Goal: Task Accomplishment & Management: Manage account settings

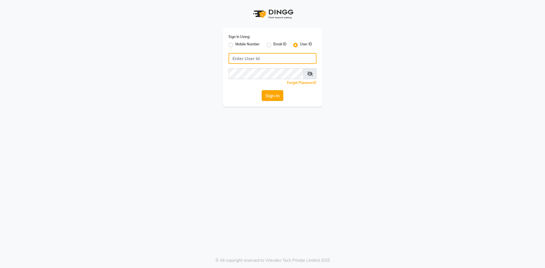
type input "e2502-53"
click at [273, 98] on button "Sign In" at bounding box center [273, 95] width 22 height 11
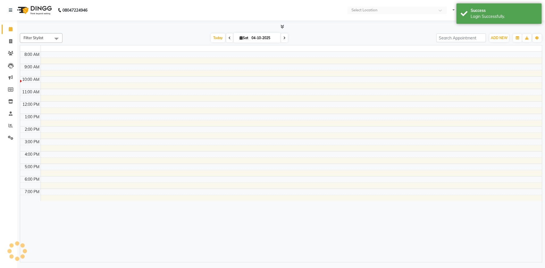
click at [273, 94] on td at bounding box center [292, 92] width 502 height 6
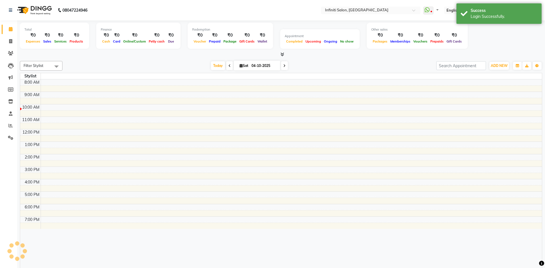
select select "en"
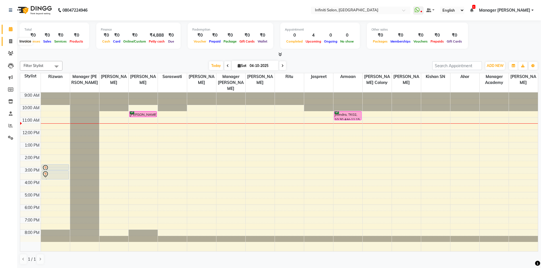
click at [13, 42] on span at bounding box center [11, 41] width 10 height 7
select select "service"
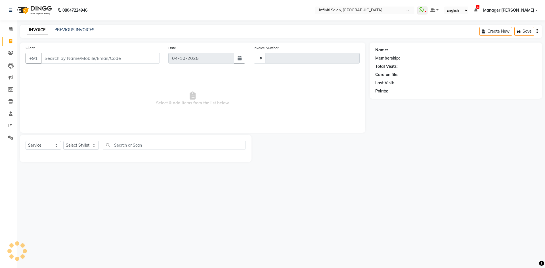
type input "3132"
select select "5804"
click at [91, 149] on select "Select Stylist" at bounding box center [80, 145] width 35 height 9
click at [91, 146] on select "Select Stylist" at bounding box center [80, 145] width 35 height 9
click at [91, 144] on select "Select Stylist" at bounding box center [80, 145] width 35 height 9
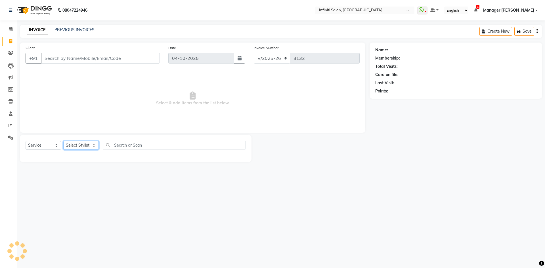
click at [91, 144] on select "Select Stylist" at bounding box center [80, 145] width 35 height 9
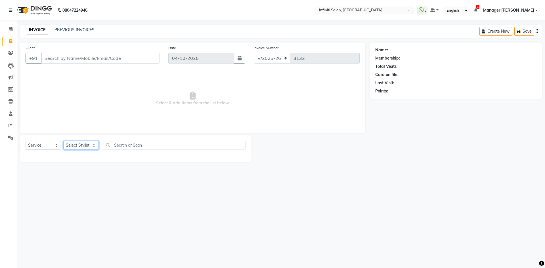
click at [91, 144] on select "Select Stylist" at bounding box center [80, 145] width 35 height 9
click at [94, 145] on select "Select Stylist" at bounding box center [80, 145] width 35 height 9
click at [94, 145] on select "Select Stylist Abhi singh Ahor Armaan Chandu Ishwar Jaspreet Khilesh Kishan SN …" at bounding box center [82, 145] width 38 height 9
click at [99, 145] on select "Select Stylist Abhi singh Ahor Armaan Chandu Ishwar Jaspreet Khilesh Kishan SN …" at bounding box center [82, 145] width 38 height 9
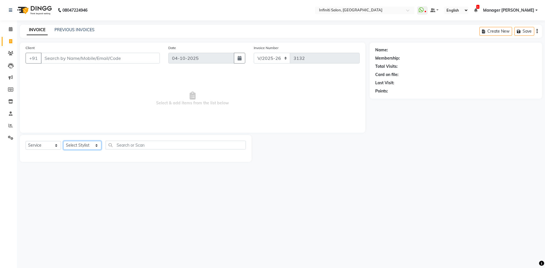
select select "85646"
click at [63, 141] on select "Select Stylist Abhi singh Ahor Armaan Chandu Ishwar Jaspreet Khilesh Kishan SN …" at bounding box center [82, 145] width 38 height 9
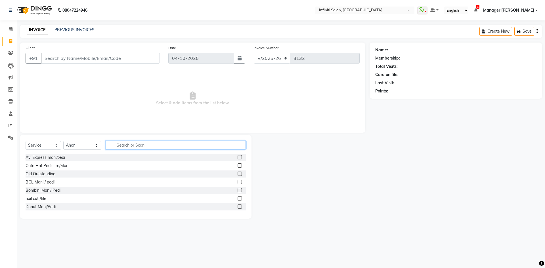
click at [130, 147] on input "text" at bounding box center [176, 145] width 140 height 9
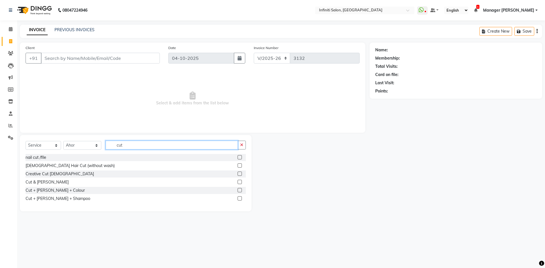
type input "cut"
click at [240, 166] on label at bounding box center [240, 166] width 4 height 4
click at [240, 166] on input "checkbox" at bounding box center [240, 166] width 4 height 4
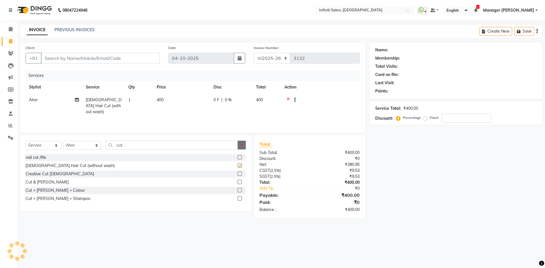
checkbox input "false"
click at [245, 145] on button "button" at bounding box center [242, 145] width 8 height 9
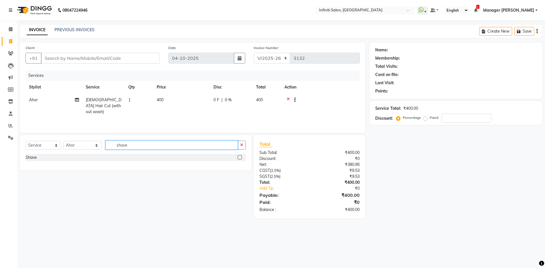
type input "shave"
click at [239, 155] on div at bounding box center [242, 157] width 8 height 7
click at [238, 158] on label at bounding box center [240, 157] width 4 height 4
click at [238, 158] on input "checkbox" at bounding box center [240, 158] width 4 height 4
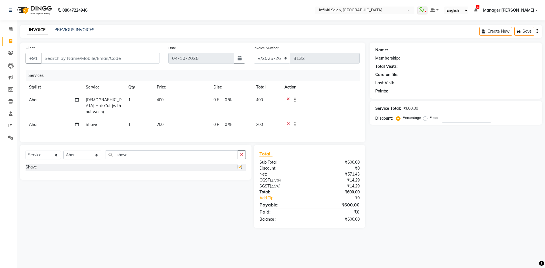
checkbox input "false"
click at [152, 60] on input "Client" at bounding box center [100, 58] width 119 height 11
type input "9"
type input "0"
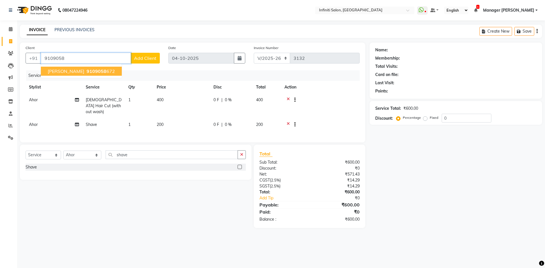
click at [102, 70] on span "9109058" at bounding box center [97, 71] width 20 height 6
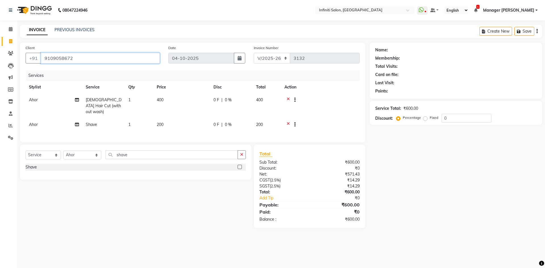
type input "9109058672"
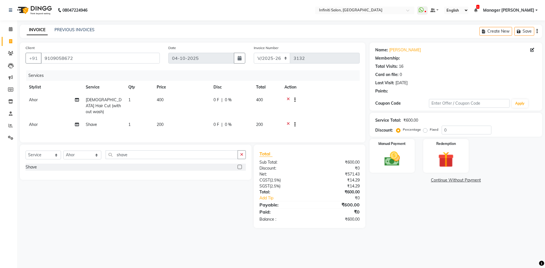
select select "1: Object"
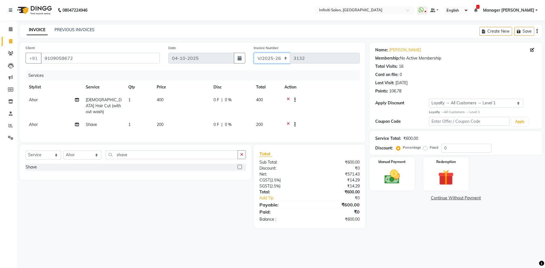
click at [281, 57] on select "CI/2025-26 V/2025-26" at bounding box center [272, 58] width 37 height 11
select select "7942"
click at [254, 53] on select "CI/2025-26 V/2025-26" at bounding box center [272, 58] width 37 height 11
type input "0518"
click at [393, 166] on div "Manual Payment" at bounding box center [392, 173] width 47 height 35
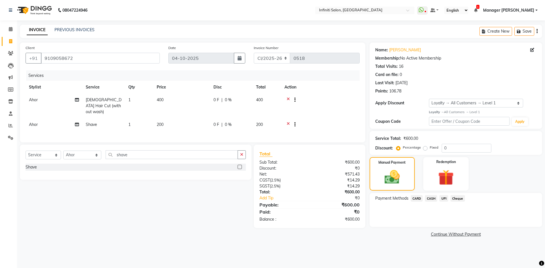
click at [433, 200] on span "CASH" at bounding box center [431, 198] width 12 height 7
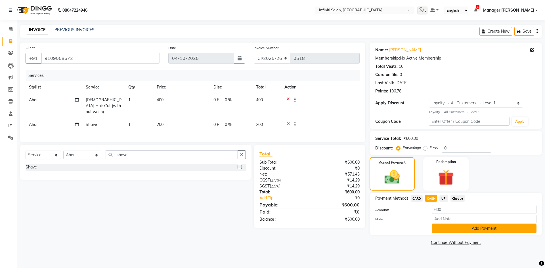
click at [453, 231] on button "Add Payment" at bounding box center [484, 228] width 105 height 9
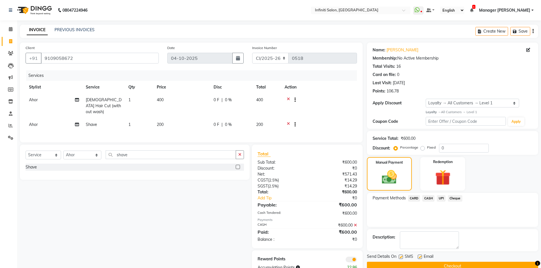
scroll to position [15, 0]
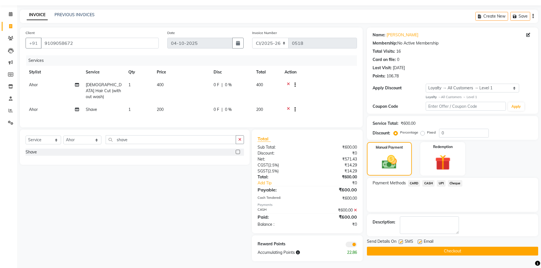
click at [452, 254] on button "Checkout" at bounding box center [452, 251] width 171 height 9
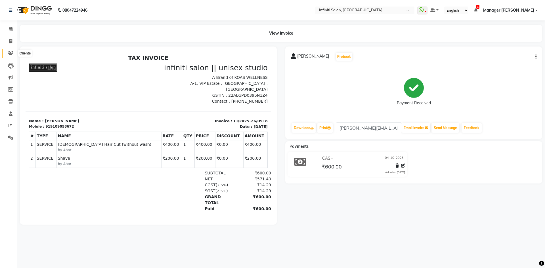
click at [14, 56] on span at bounding box center [11, 53] width 10 height 7
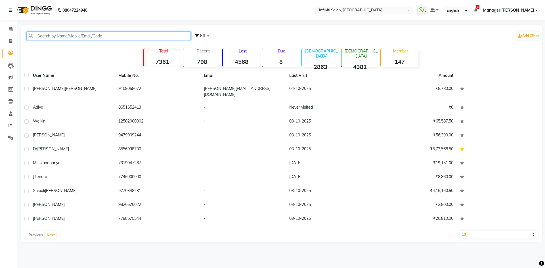
click at [97, 37] on input "text" at bounding box center [108, 36] width 164 height 9
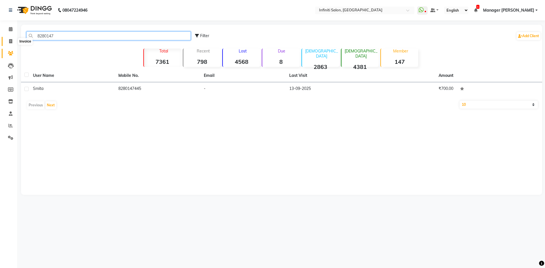
type input "8280147"
click at [9, 41] on icon at bounding box center [10, 41] width 3 height 4
select select "service"
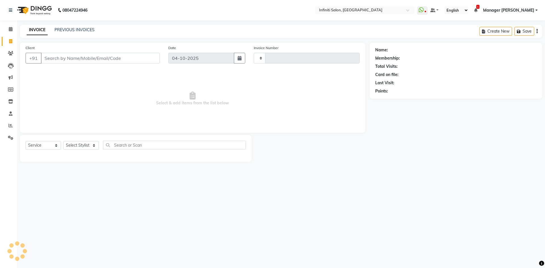
type input "3132"
select select "5804"
type input "7"
click at [12, 53] on icon at bounding box center [10, 53] width 5 height 4
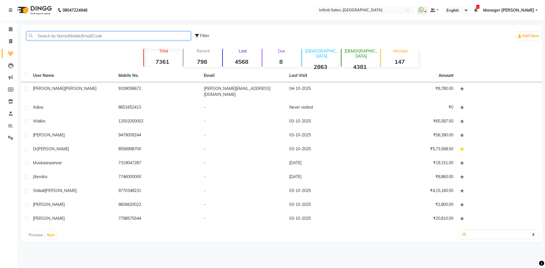
click at [82, 37] on input "text" at bounding box center [108, 36] width 164 height 9
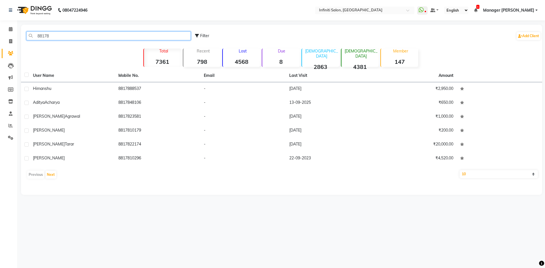
type input "88178"
click at [9, 40] on icon at bounding box center [10, 41] width 3 height 4
select select "service"
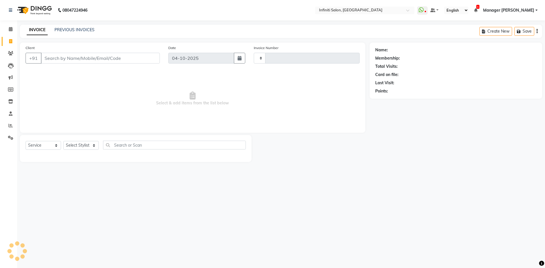
type input "3132"
select select "5804"
click at [14, 27] on span at bounding box center [11, 29] width 10 height 7
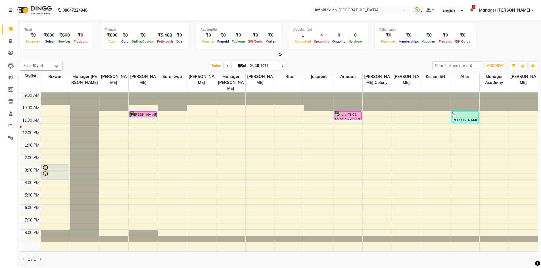
click at [279, 53] on icon at bounding box center [280, 54] width 4 height 4
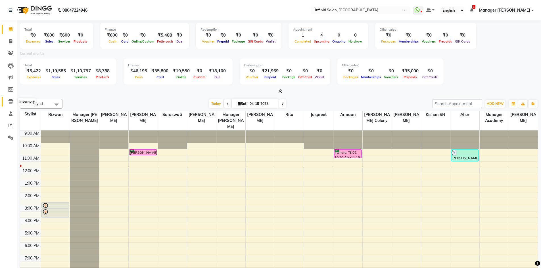
click at [11, 103] on icon at bounding box center [10, 101] width 5 height 4
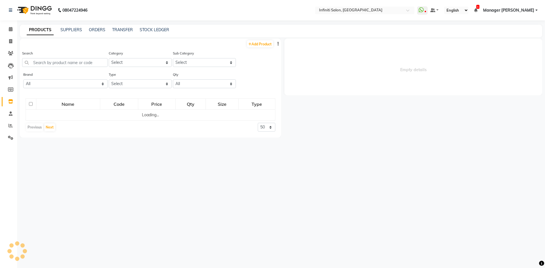
select select
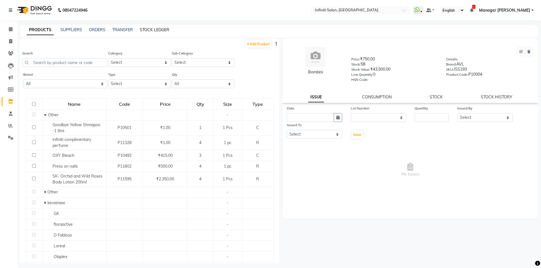
click at [150, 27] on link "STOCK LEDGER" at bounding box center [155, 29] width 30 height 5
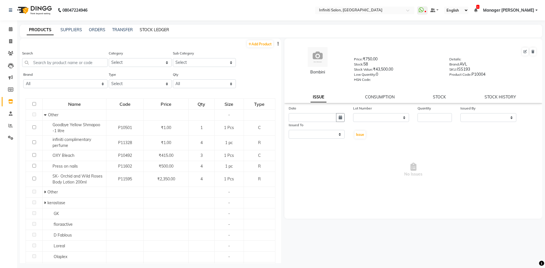
select select "all"
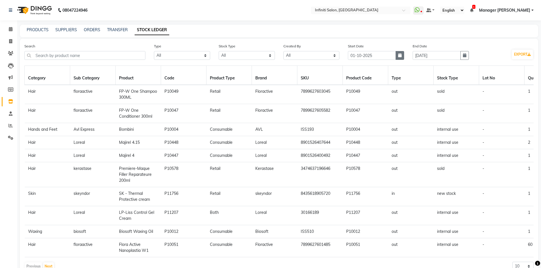
click at [400, 57] on icon "button" at bounding box center [399, 55] width 3 height 4
select select "10"
select select "2025"
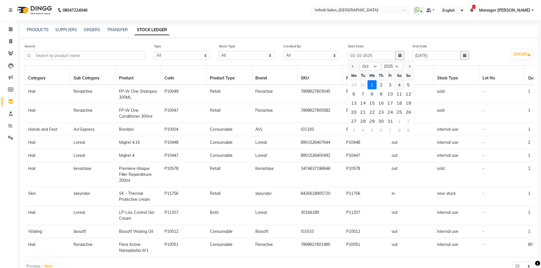
click at [402, 86] on div "4" at bounding box center [399, 84] width 9 height 9
type input "04-10-2025"
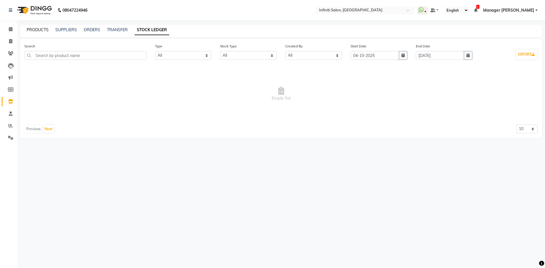
click at [44, 28] on link "PRODUCTS" at bounding box center [38, 29] width 22 height 5
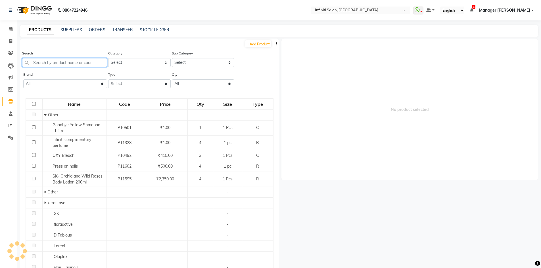
click at [52, 64] on input "text" at bounding box center [64, 62] width 85 height 9
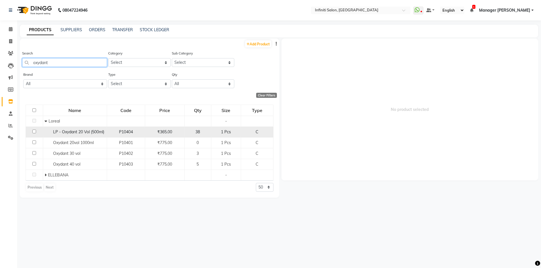
type input "oxydant"
click at [34, 130] on input "checkbox" at bounding box center [34, 132] width 4 height 4
checkbox input "true"
select select
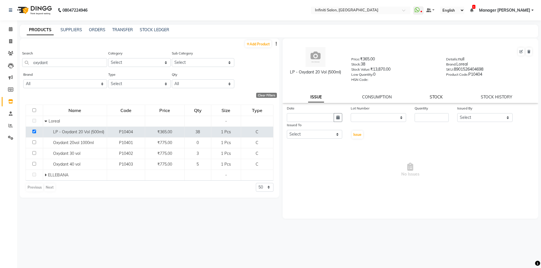
click at [435, 98] on link "STOCK" at bounding box center [436, 97] width 13 height 5
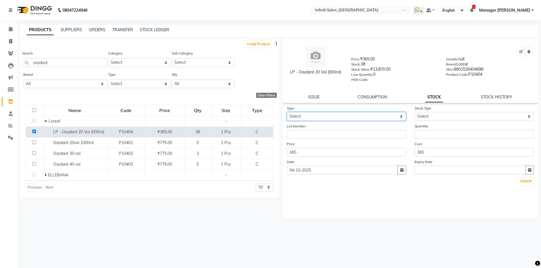
click at [365, 120] on select "Select In Out" at bounding box center [346, 116] width 119 height 9
select select "out"
click at [287, 112] on select "Select In Out" at bounding box center [346, 116] width 119 height 9
select select
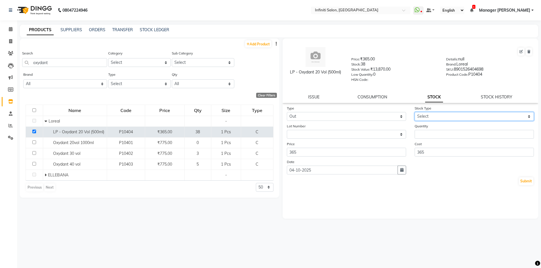
click at [437, 118] on select "Select Internal Use Damaged Expired Adjustment Return Other" at bounding box center [474, 116] width 119 height 9
select select "internal use"
click at [415, 112] on select "Select Internal Use Damaged Expired Adjustment Return Other" at bounding box center [474, 116] width 119 height 9
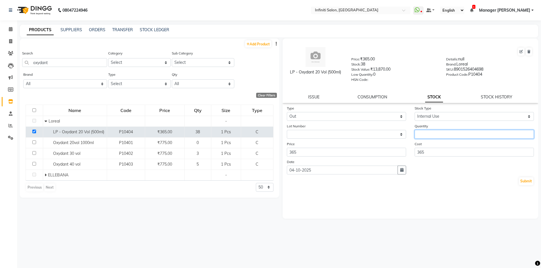
click at [435, 131] on input "number" at bounding box center [474, 134] width 119 height 9
type input "1"
click at [533, 179] on button "Submit" at bounding box center [526, 181] width 14 height 8
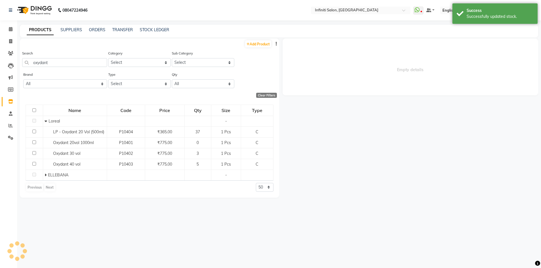
select select
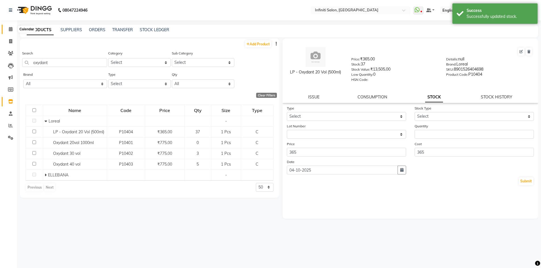
click at [8, 29] on span at bounding box center [11, 29] width 10 height 7
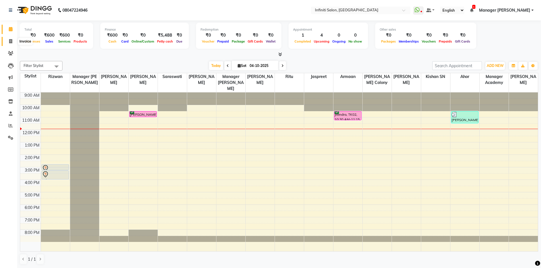
click at [6, 40] on span at bounding box center [11, 41] width 10 height 7
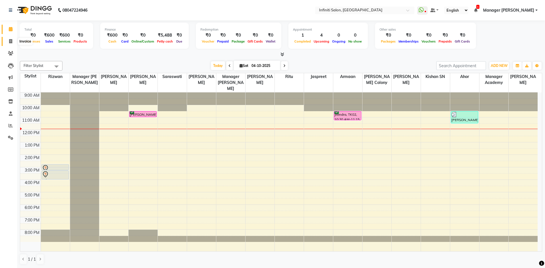
select select "5804"
select select "service"
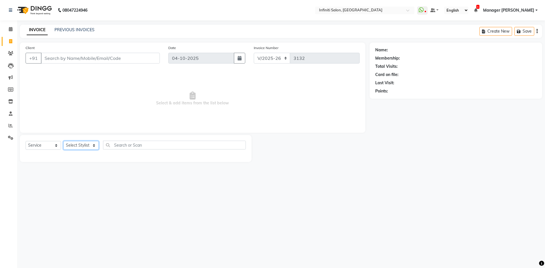
click at [76, 147] on select "Select Stylist" at bounding box center [80, 145] width 35 height 9
click at [85, 143] on select "Select Stylist" at bounding box center [80, 145] width 35 height 9
click at [85, 143] on select "Select Stylist Abhi singh Ahor Armaan Chandu Ishwar Jaspreet Khilesh Kishan SN …" at bounding box center [82, 145] width 38 height 9
select select "40449"
click at [63, 141] on select "Select Stylist Abhi singh Ahor Armaan Chandu Ishwar Jaspreet Khilesh Kishan SN …" at bounding box center [82, 145] width 38 height 9
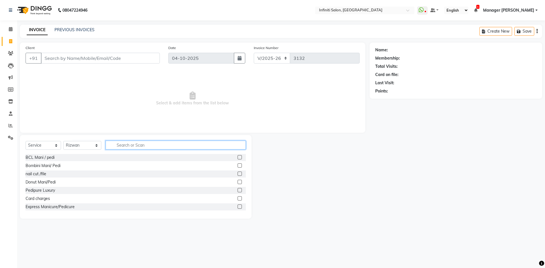
click at [127, 142] on input "text" at bounding box center [176, 145] width 140 height 9
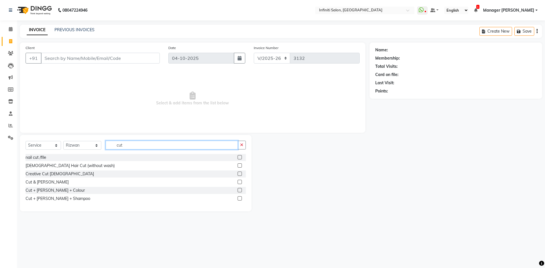
type input "cut"
click at [240, 166] on label at bounding box center [240, 166] width 4 height 4
click at [240, 166] on input "checkbox" at bounding box center [240, 166] width 4 height 4
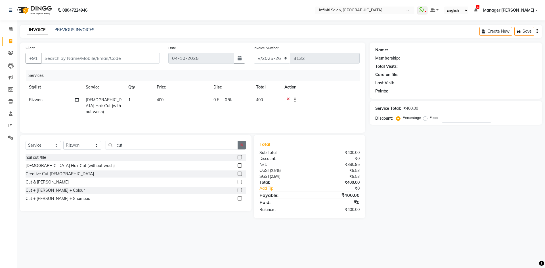
checkbox input "false"
click at [244, 144] on button "button" at bounding box center [242, 145] width 8 height 9
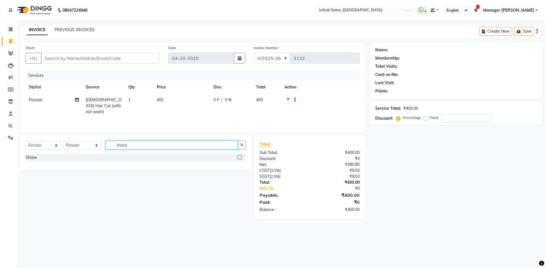
type input "shave"
click at [239, 156] on label at bounding box center [240, 157] width 4 height 4
click at [239, 156] on input "checkbox" at bounding box center [240, 158] width 4 height 4
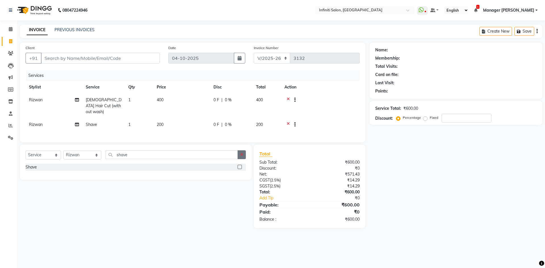
checkbox input "false"
click at [242, 153] on icon "button" at bounding box center [241, 155] width 3 height 4
type input "root"
click at [241, 166] on label at bounding box center [240, 167] width 4 height 4
click at [241, 166] on input "checkbox" at bounding box center [240, 168] width 4 height 4
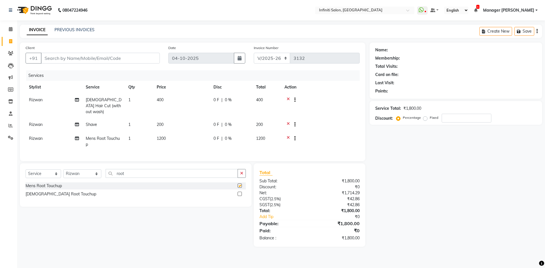
checkbox input "false"
click at [163, 136] on span "1200" at bounding box center [161, 138] width 9 height 5
select select "40449"
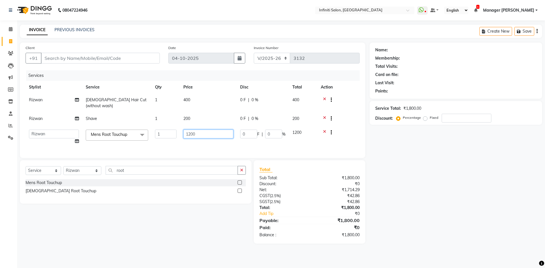
click at [190, 130] on input "1200" at bounding box center [208, 134] width 50 height 9
type input "1300"
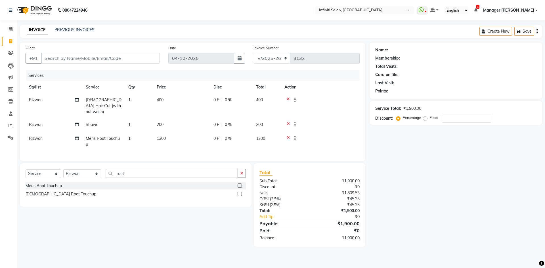
click at [421, 199] on div "Name: Membership: Total Visits: Card on file: Last Visit: Points: Service Total…" at bounding box center [458, 145] width 177 height 204
click at [107, 60] on input "Client" at bounding box center [100, 58] width 119 height 11
click at [144, 62] on input "Client" at bounding box center [100, 58] width 119 height 11
click at [168, 101] on td "400" at bounding box center [181, 106] width 57 height 25
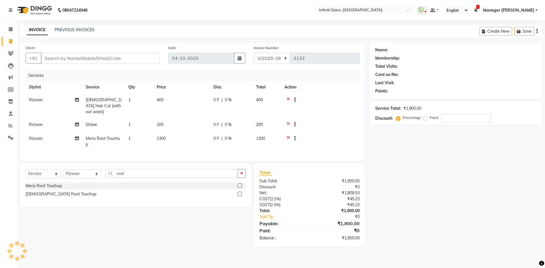
select select "40449"
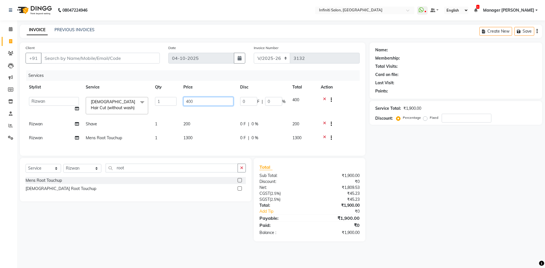
click at [215, 102] on input "400" at bounding box center [208, 101] width 50 height 9
type input "4"
type input "550"
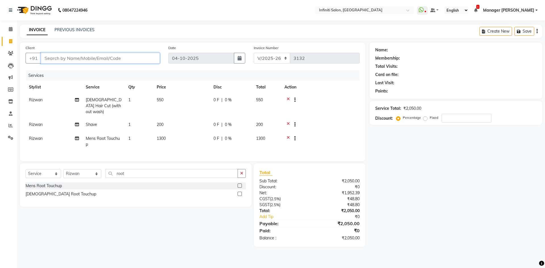
click at [129, 61] on input "Client" at bounding box center [100, 58] width 119 height 11
type input "7"
type input "0"
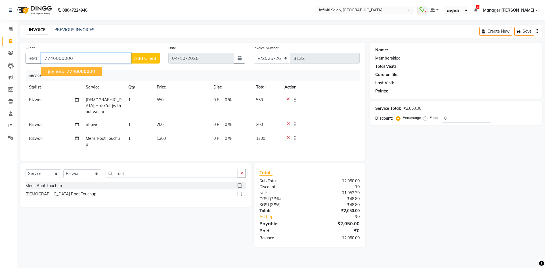
type input "7746000000"
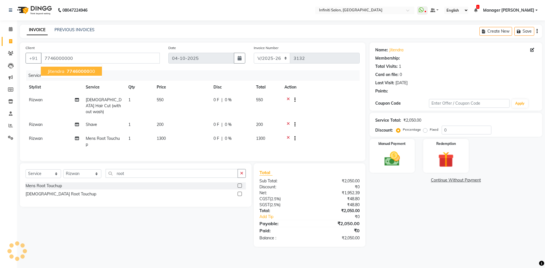
select select "1: Object"
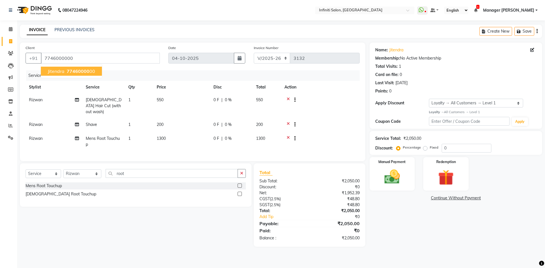
click at [76, 71] on span "77460000" at bounding box center [78, 71] width 23 height 6
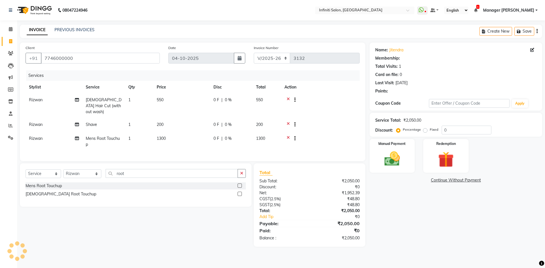
select select "1: Object"
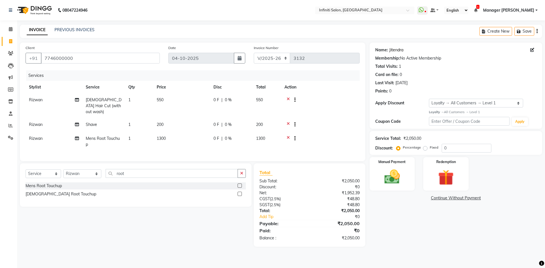
click at [396, 49] on link "Jitendra" at bounding box center [396, 50] width 14 height 6
click at [62, 58] on input "7746000000" at bounding box center [100, 58] width 119 height 11
click at [82, 58] on input "7746000000" at bounding box center [100, 58] width 119 height 11
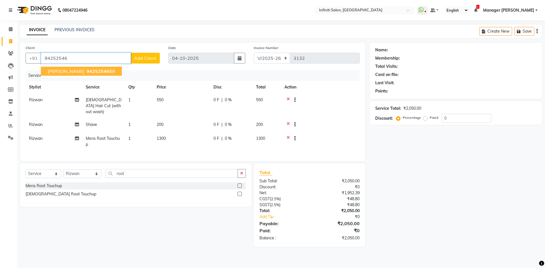
click at [73, 70] on span "Amit Agrawal" at bounding box center [66, 71] width 37 height 6
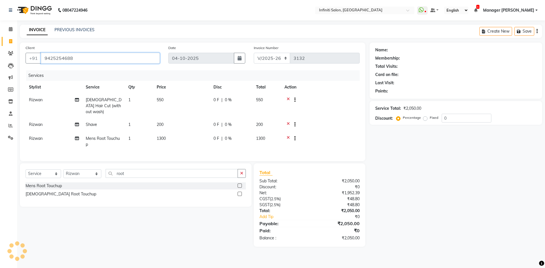
type input "9425254688"
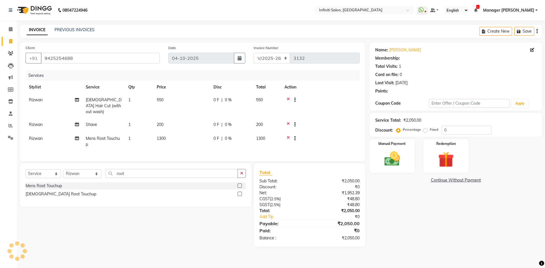
select select "1: Object"
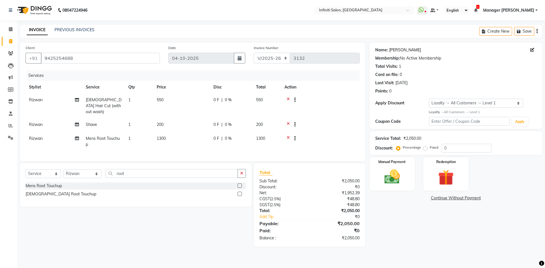
click at [402, 48] on link "Amit Agrawal" at bounding box center [405, 50] width 32 height 6
click at [469, 149] on input "0" at bounding box center [467, 148] width 50 height 9
type input "10"
click at [217, 98] on span "55 F" at bounding box center [218, 100] width 8 height 6
select select "40449"
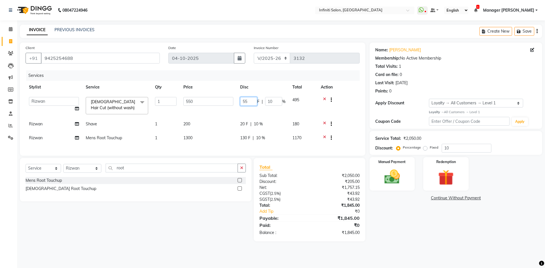
click at [248, 99] on input "55" at bounding box center [248, 101] width 17 height 9
type input "50"
click at [279, 177] on div "Sub Total:" at bounding box center [282, 176] width 54 height 6
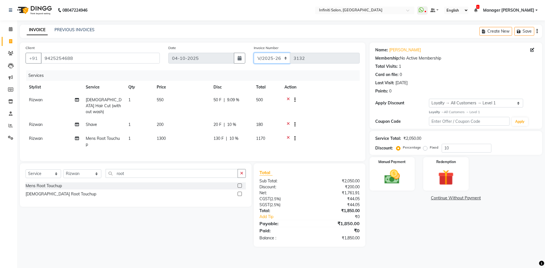
click at [264, 55] on select "CI/2025-26 V/2025-26" at bounding box center [272, 58] width 37 height 11
select select "7942"
click at [254, 53] on select "CI/2025-26 V/2025-26" at bounding box center [272, 58] width 37 height 11
type input "0519"
click at [387, 172] on img at bounding box center [392, 177] width 26 height 19
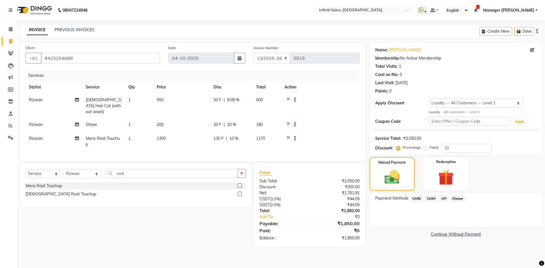
click at [432, 200] on span "CASH" at bounding box center [431, 198] width 12 height 7
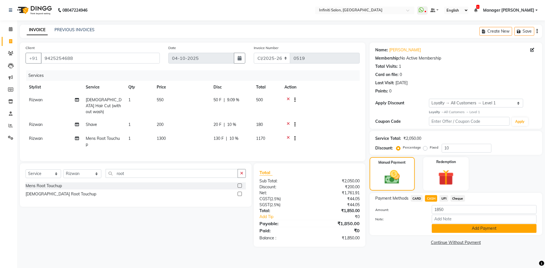
click at [467, 228] on button "Add Payment" at bounding box center [484, 228] width 105 height 9
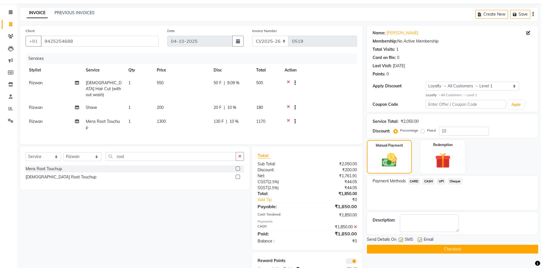
scroll to position [34, 0]
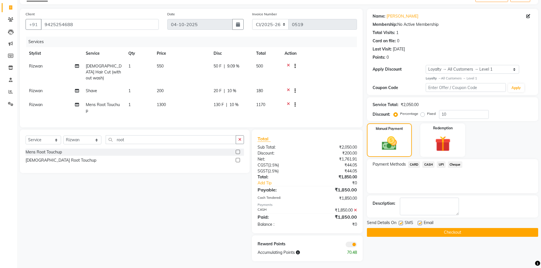
click at [468, 234] on button "Checkout" at bounding box center [452, 232] width 171 height 9
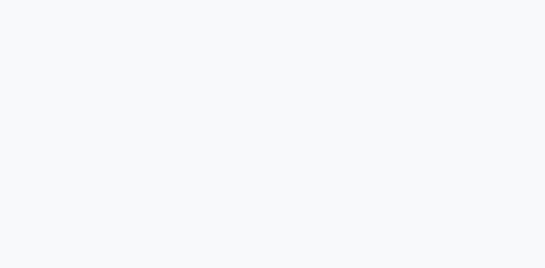
select select "service"
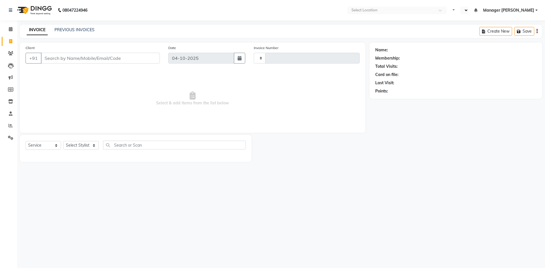
type input "3132"
select select "en"
select select "5804"
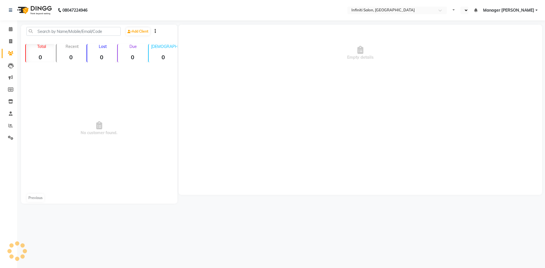
select select "en"
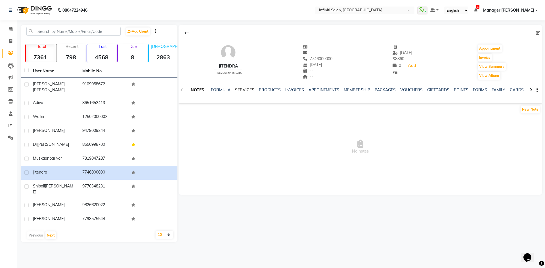
click at [242, 88] on link "SERVICES" at bounding box center [244, 89] width 19 height 5
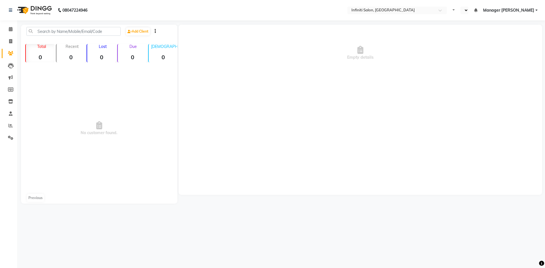
select select "en"
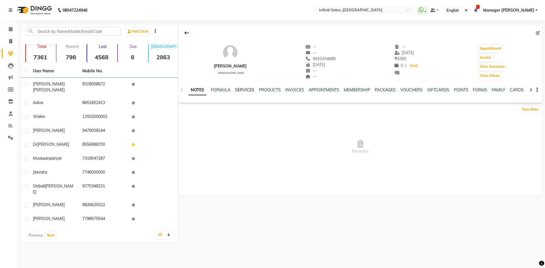
click at [250, 89] on link "SERVICES" at bounding box center [244, 89] width 19 height 5
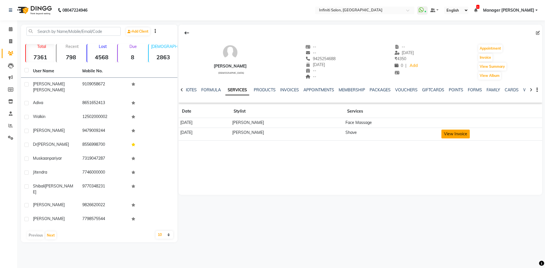
click at [459, 136] on button "View Invoice" at bounding box center [456, 134] width 28 height 9
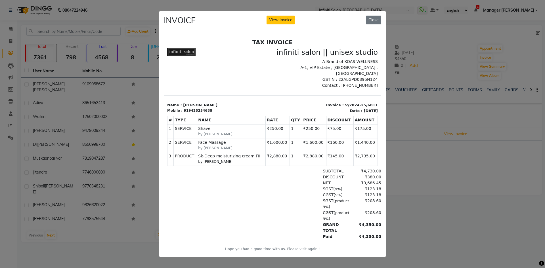
click at [377, 11] on div "INVOICE View Invoice Close" at bounding box center [272, 21] width 227 height 21
click at [369, 23] on div "INVOICE View Invoice Close" at bounding box center [272, 21] width 227 height 21
click at [372, 16] on button "Close" at bounding box center [373, 20] width 15 height 9
